Goal: Task Accomplishment & Management: Manage account settings

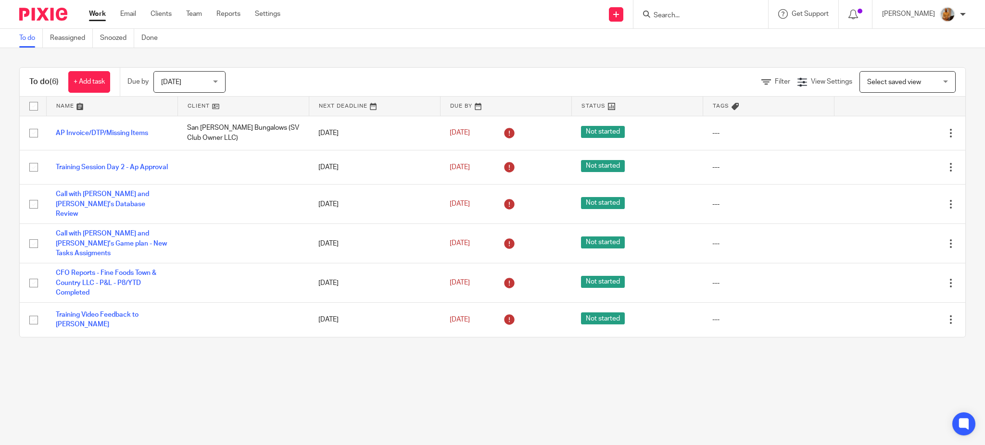
drag, startPoint x: 0, startPoint y: 0, endPoint x: 33, endPoint y: 103, distance: 108.2
click at [33, 102] on input "checkbox" at bounding box center [34, 106] width 18 height 18
checkbox input "true"
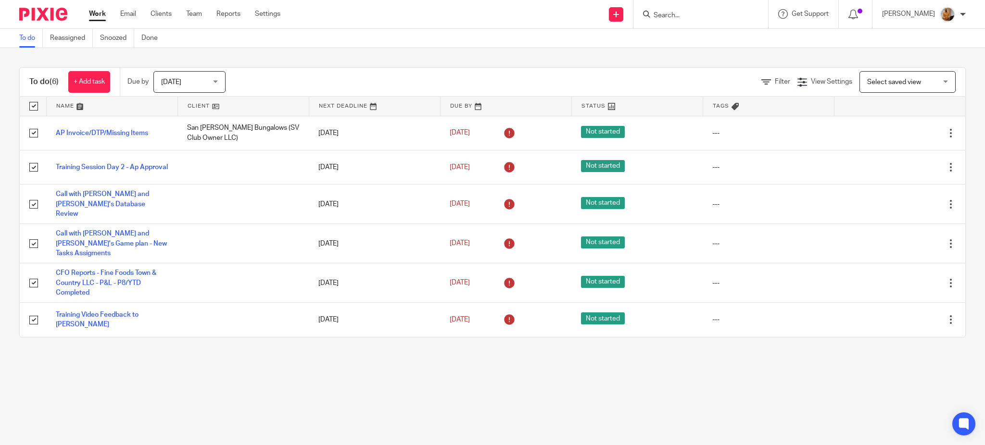
checkbox input "true"
click at [189, 78] on span "Status" at bounding box center [165, 82] width 51 height 20
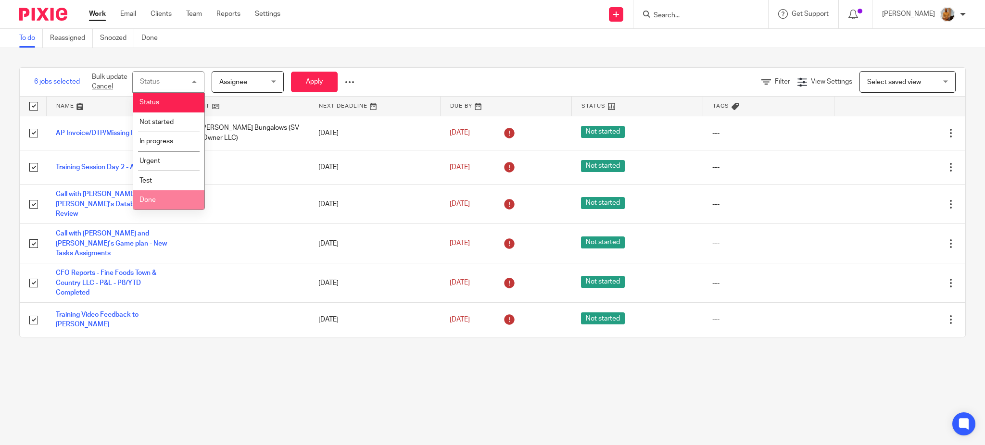
click at [148, 196] on li "Done" at bounding box center [168, 200] width 71 height 20
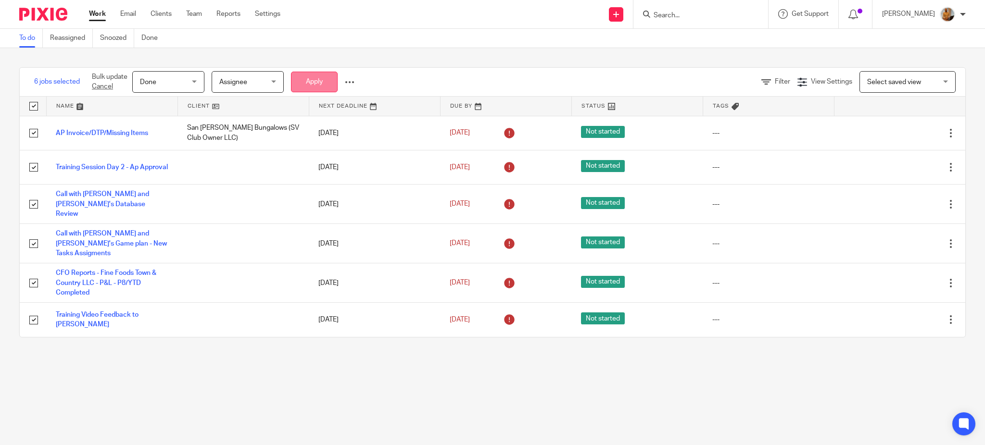
drag, startPoint x: 311, startPoint y: 85, endPoint x: 317, endPoint y: 84, distance: 5.4
click at [317, 84] on button "Apply" at bounding box center [314, 82] width 47 height 21
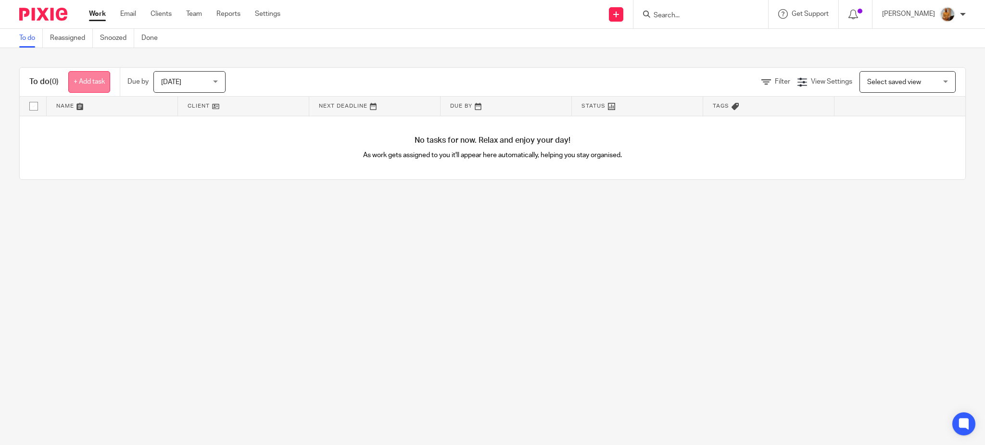
click at [85, 82] on link "+ Add task" at bounding box center [89, 82] width 42 height 22
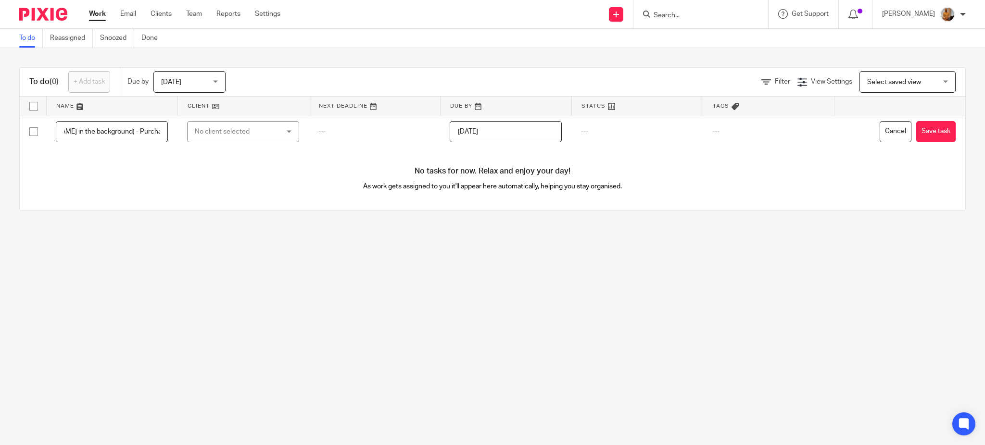
scroll to position [0, 172]
type input "Training Session Day 4 - [PERSON_NAME] ([PERSON_NAME] in the background) - Purc…"
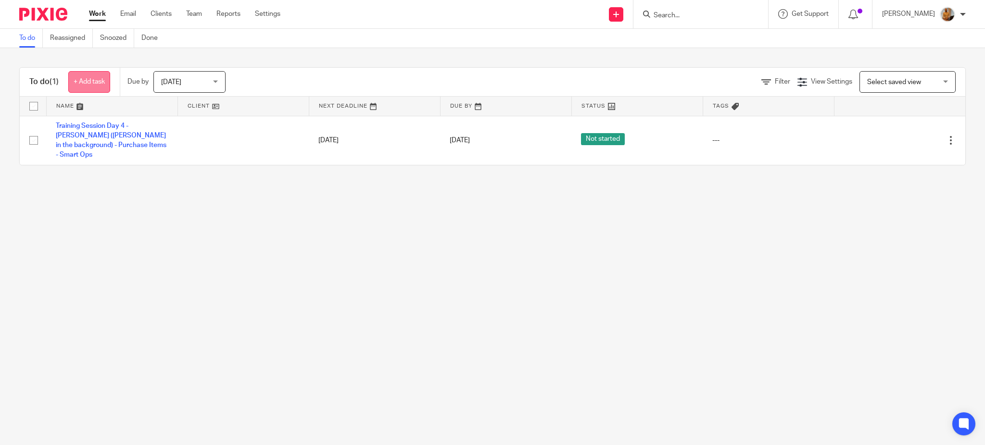
click at [96, 79] on link "+ Add task" at bounding box center [89, 82] width 42 height 22
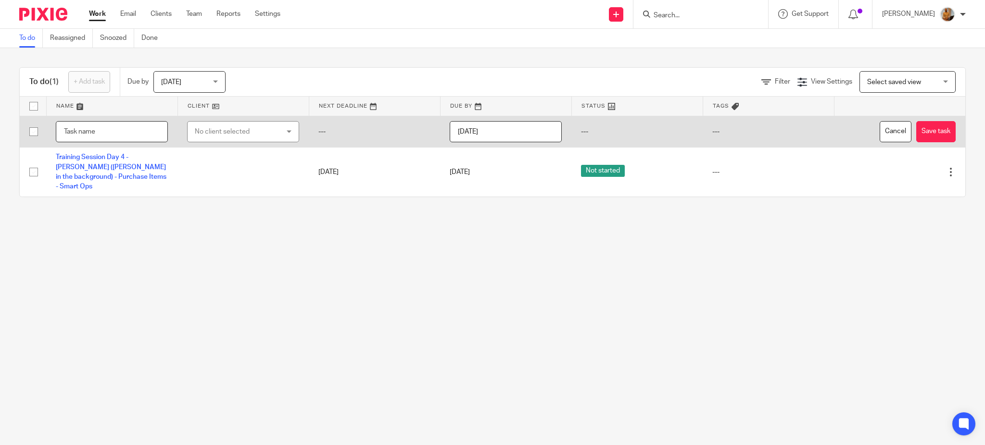
click at [100, 131] on input "text" at bounding box center [112, 132] width 112 height 22
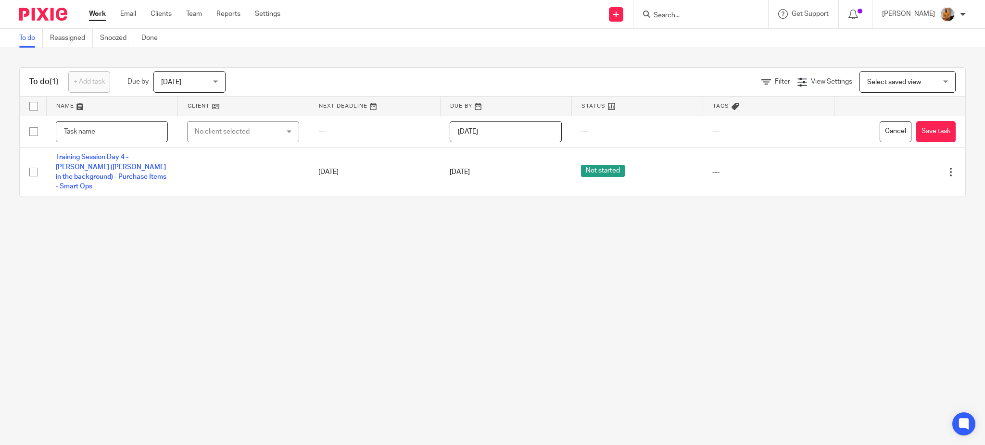
type input "I"
type input "Ap Invoices/DTP/Missing Items"
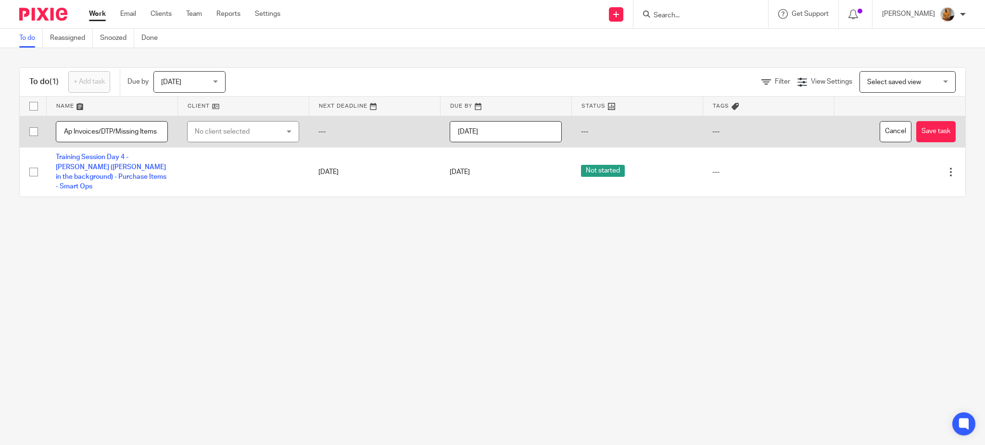
click at [235, 134] on div "No client selected" at bounding box center [236, 132] width 83 height 20
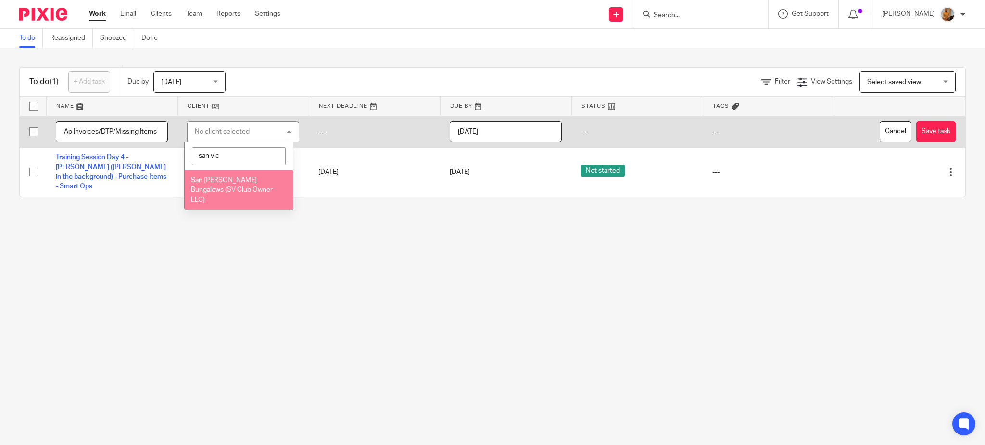
type input "san vic"
click at [237, 187] on span "San [PERSON_NAME] Bungalows (SV Club Owner LLC)" at bounding box center [232, 190] width 82 height 26
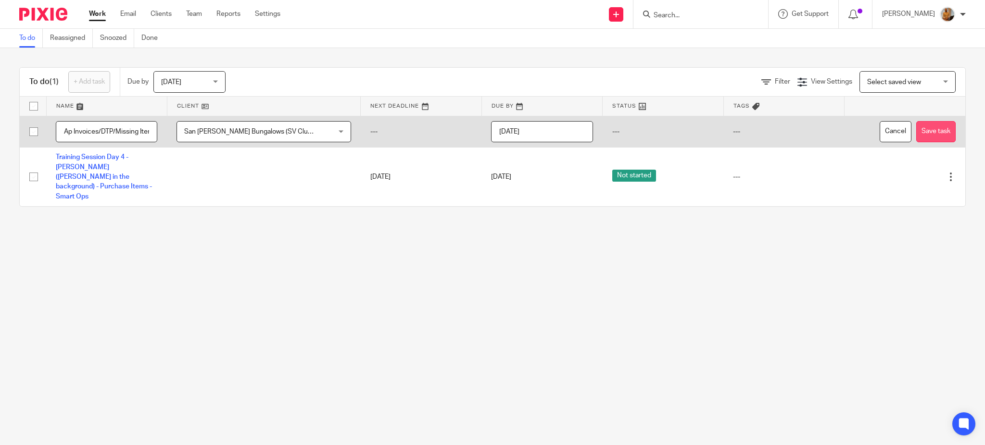
click at [916, 141] on button "Save task" at bounding box center [935, 132] width 39 height 22
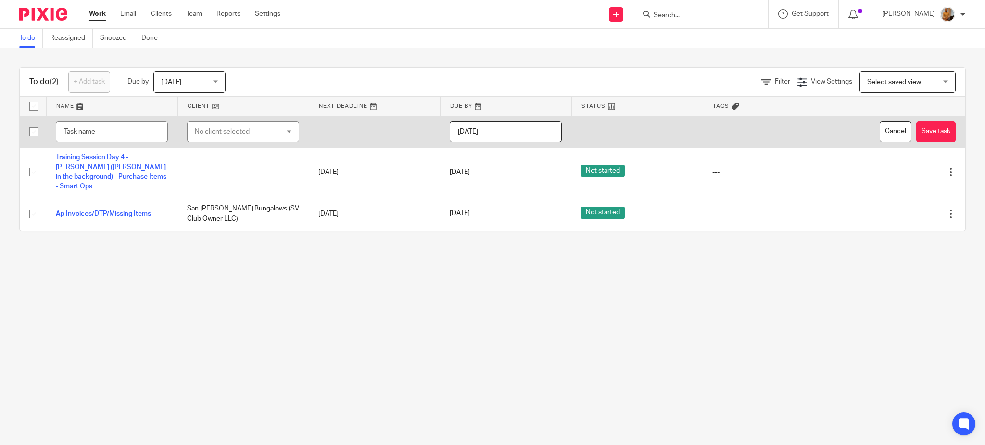
click at [95, 125] on input "text" at bounding box center [112, 132] width 112 height 22
click at [91, 127] on input "text" at bounding box center [112, 132] width 112 height 22
click at [116, 131] on input "text" at bounding box center [112, 132] width 112 height 22
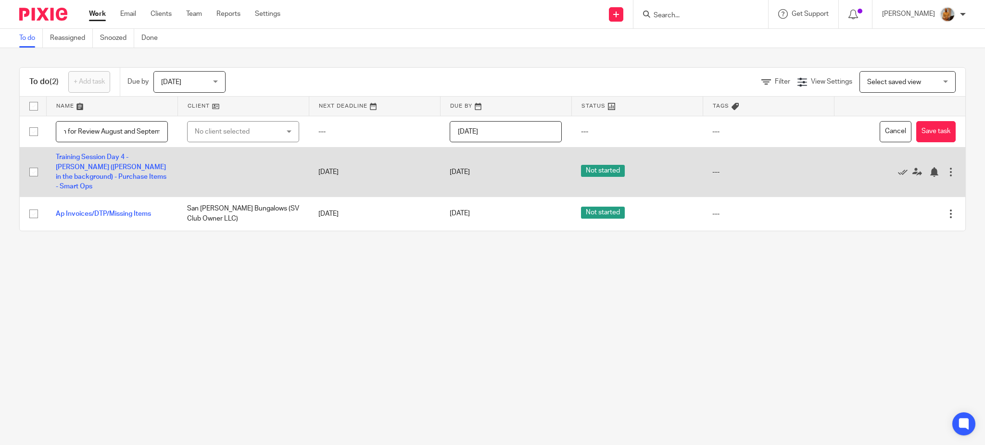
scroll to position [0, 118]
type input "Call with Juan - Game Plan for Review August and September Invoices"
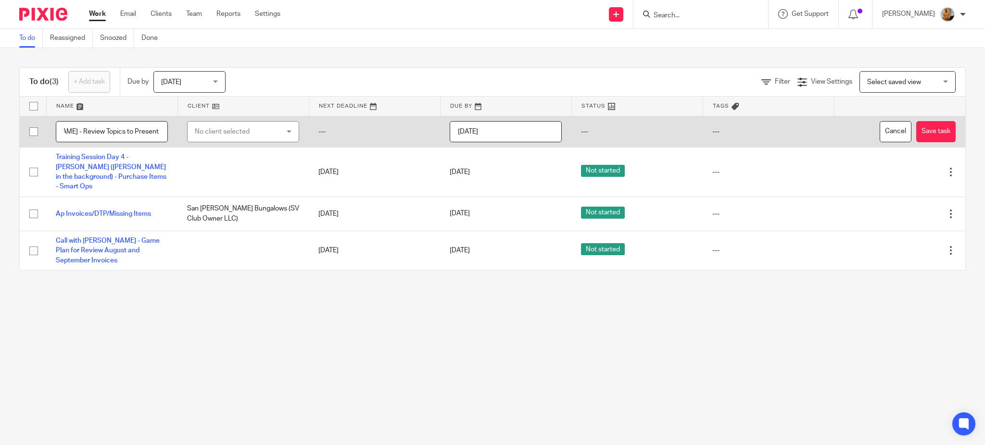
scroll to position [0, 68]
type input "Call with [PERSON_NAME] - Review Topics to Present to [PERSON_NAME]/Client"
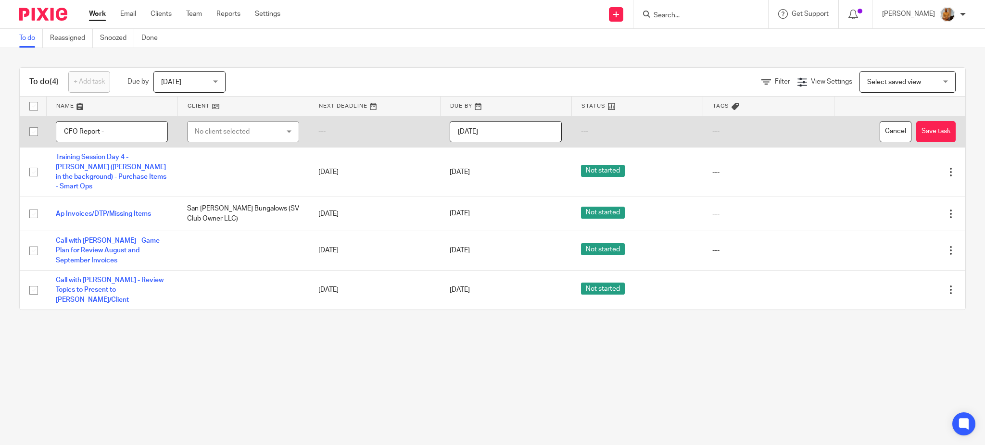
click at [118, 129] on input "CFO Report -" at bounding box center [112, 132] width 112 height 22
paste input "Fine Foods Town & Country LLC"
type input "CFO Report - Fine Foods Town & Country LLC - POS Completed / P&L Pending"
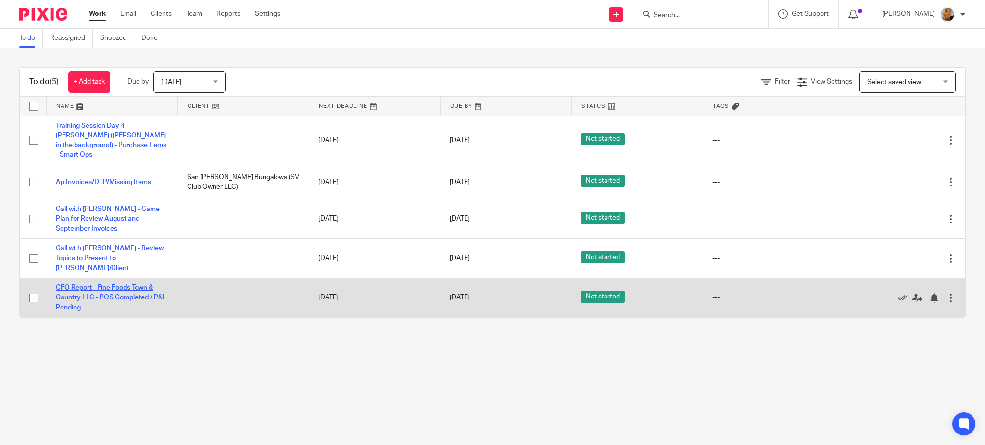
click at [74, 287] on td "CFO Report - Fine Foods Town & Country LLC - POS Completed / P&L Pending" at bounding box center [111, 298] width 131 height 39
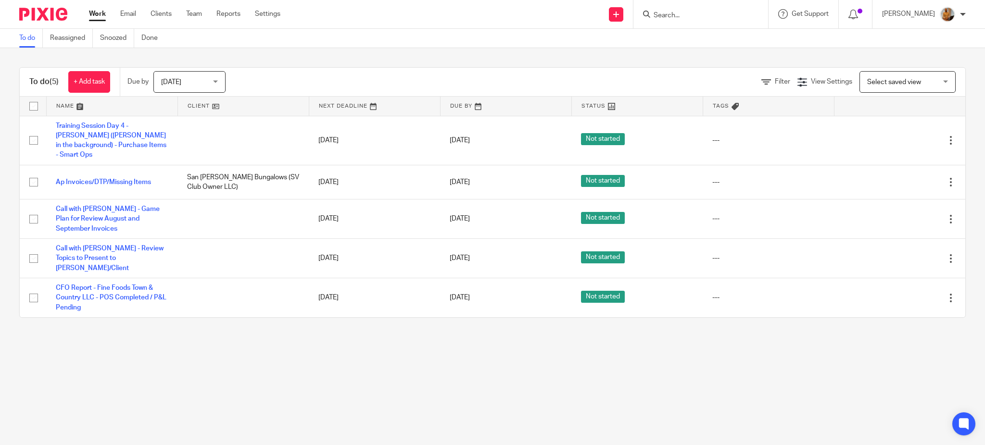
click at [183, 345] on main "To do Reassigned Snoozed Done To do (5) + Add task Due by Today Today Today Tom…" at bounding box center [492, 222] width 985 height 445
